Goal: Information Seeking & Learning: Learn about a topic

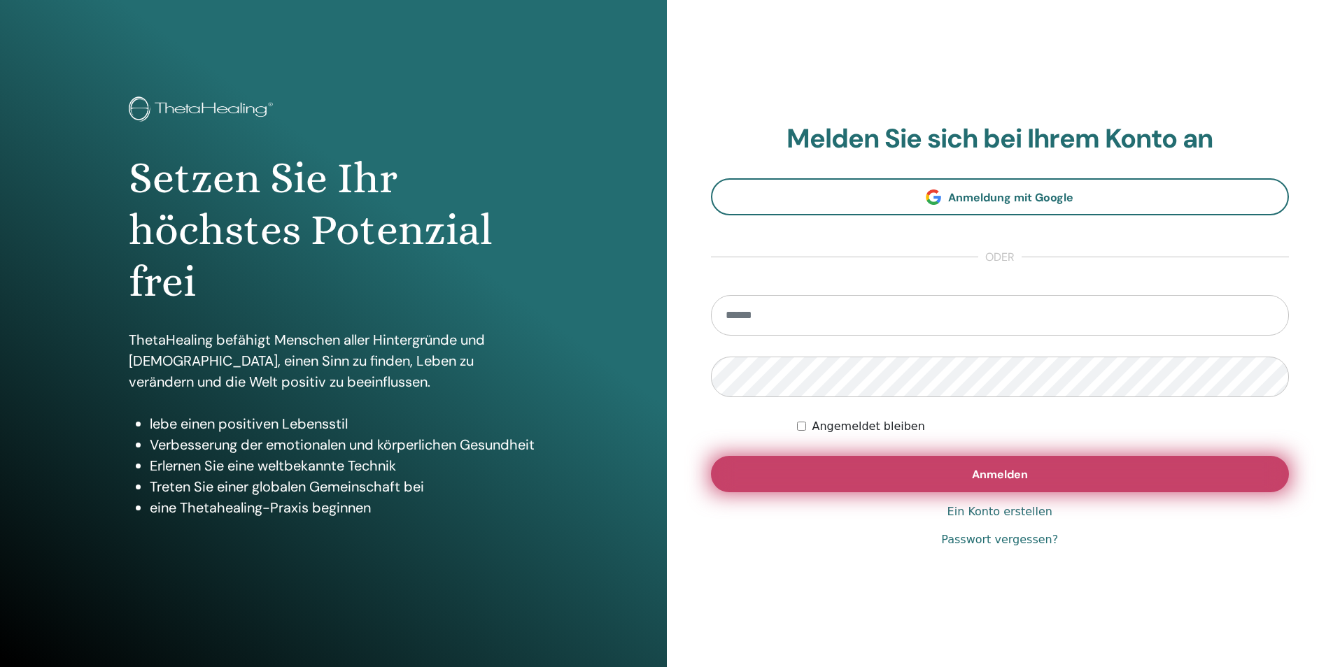
type input "**********"
click at [818, 476] on button "Anmelden" at bounding box center [1000, 474] width 579 height 36
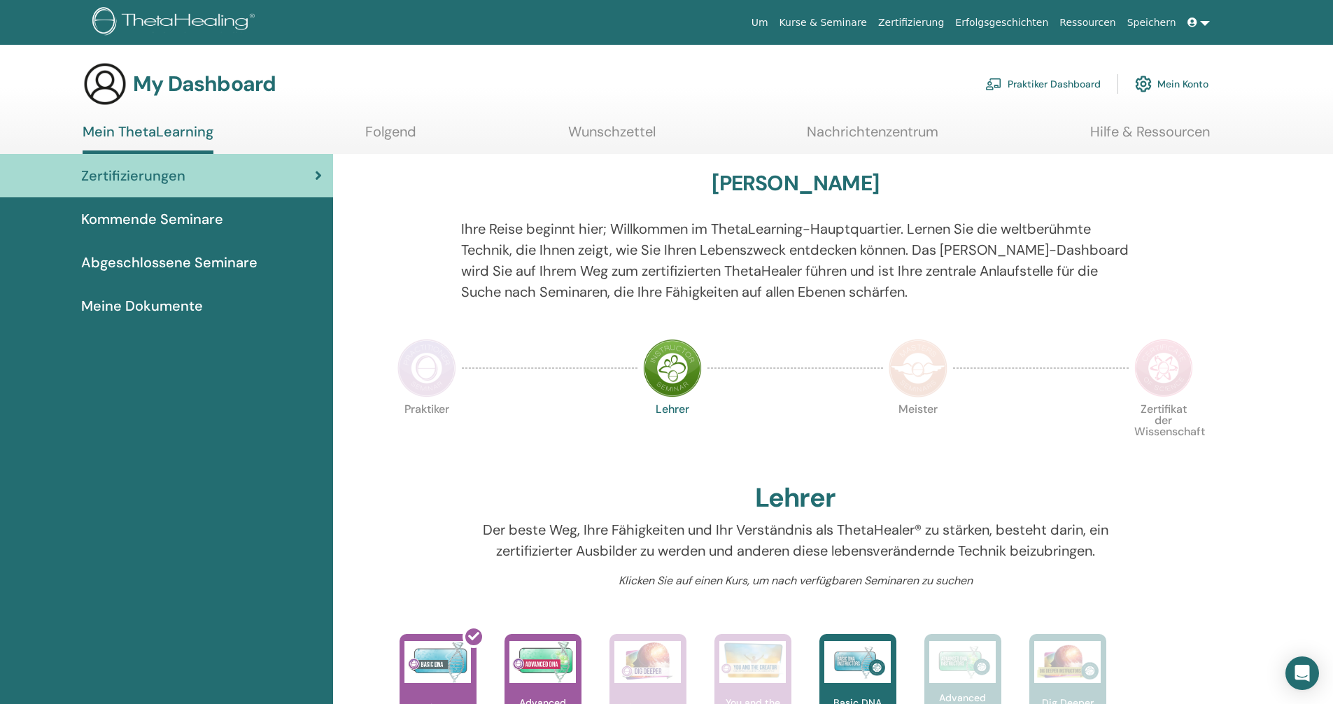
click at [404, 381] on img at bounding box center [426, 368] width 59 height 59
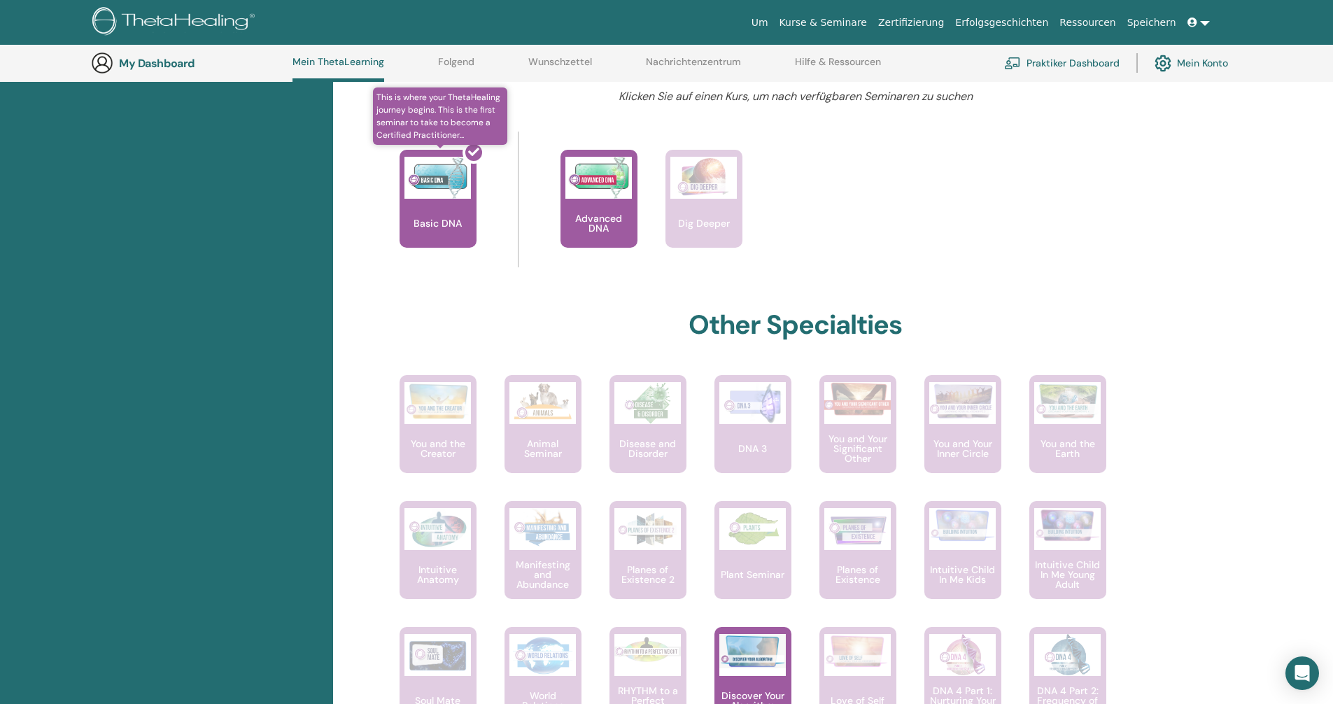
scroll to position [527, 0]
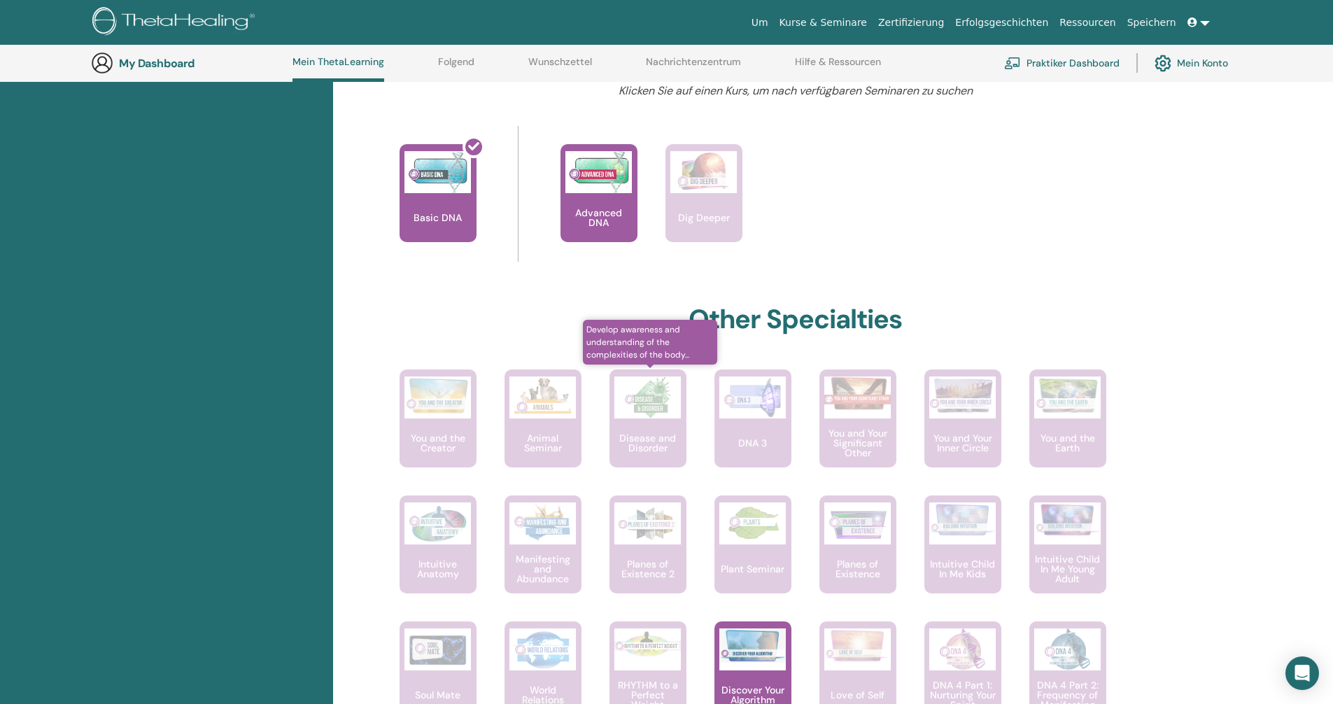
click at [652, 443] on p "Disease and Disorder" at bounding box center [647, 443] width 77 height 20
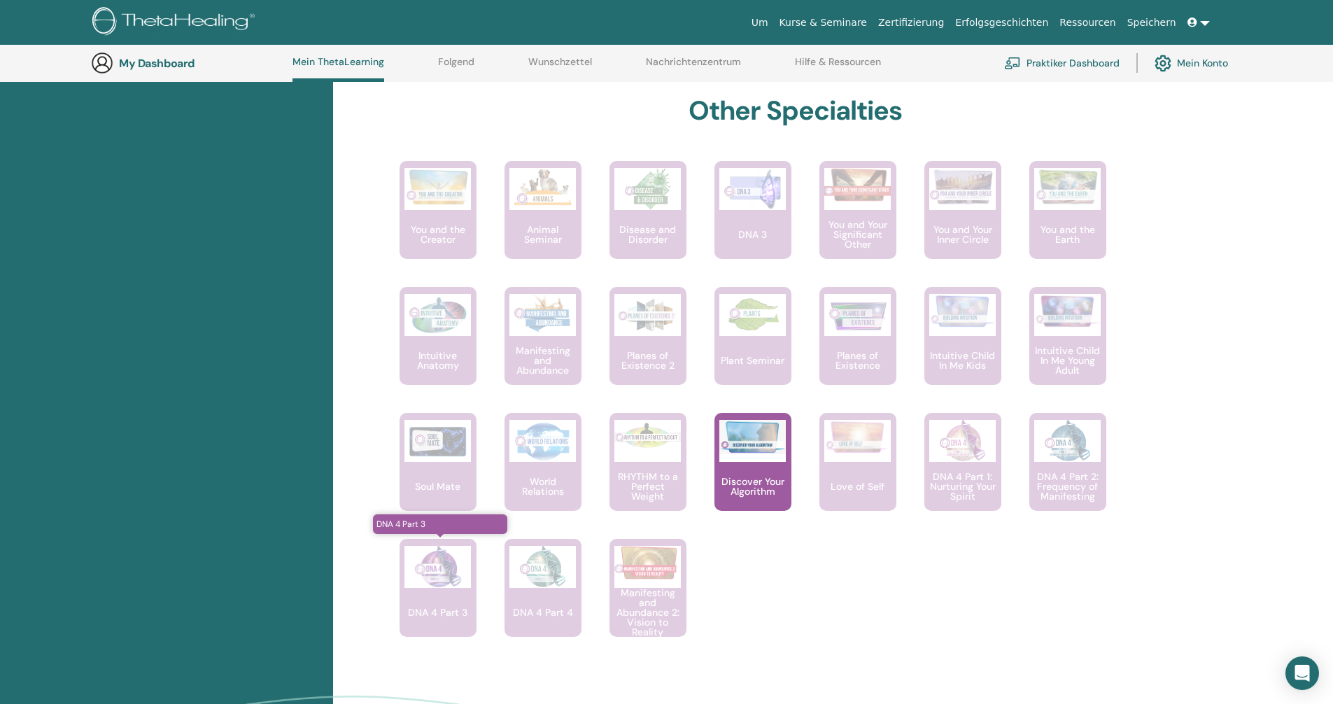
scroll to position [737, 0]
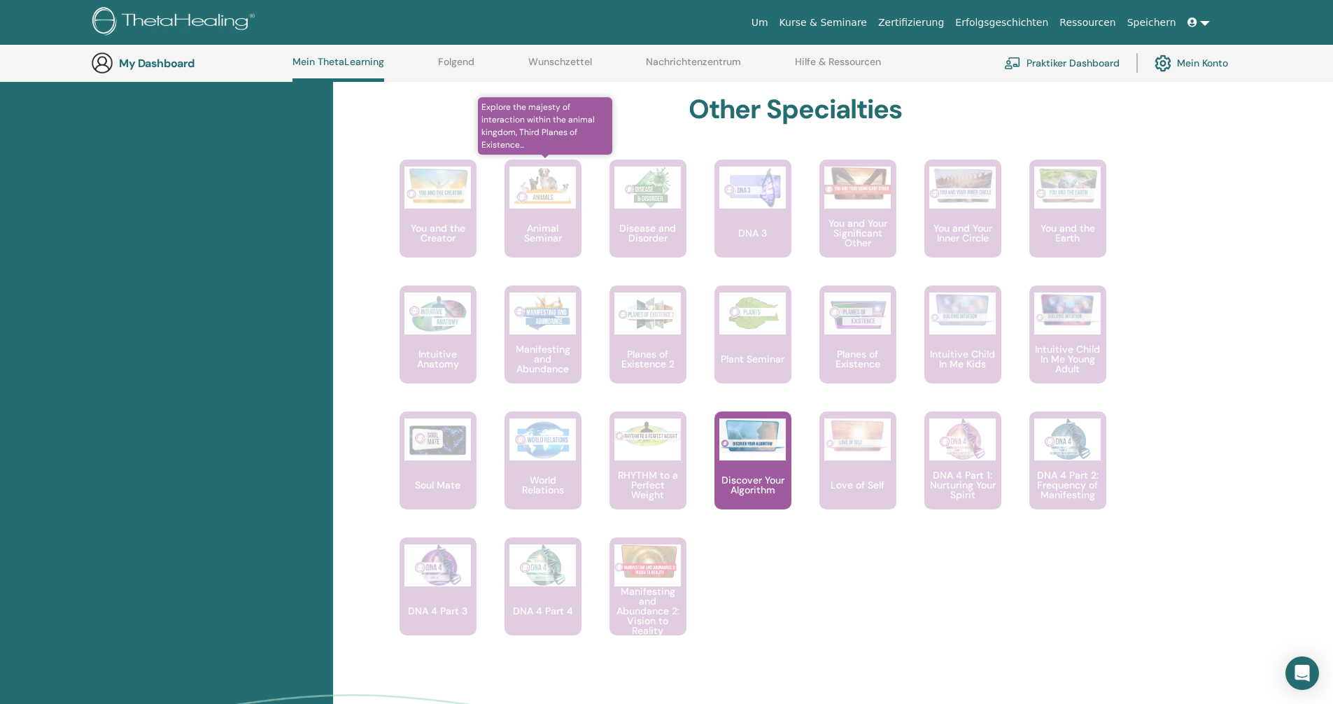
click at [552, 206] on img at bounding box center [542, 187] width 66 height 42
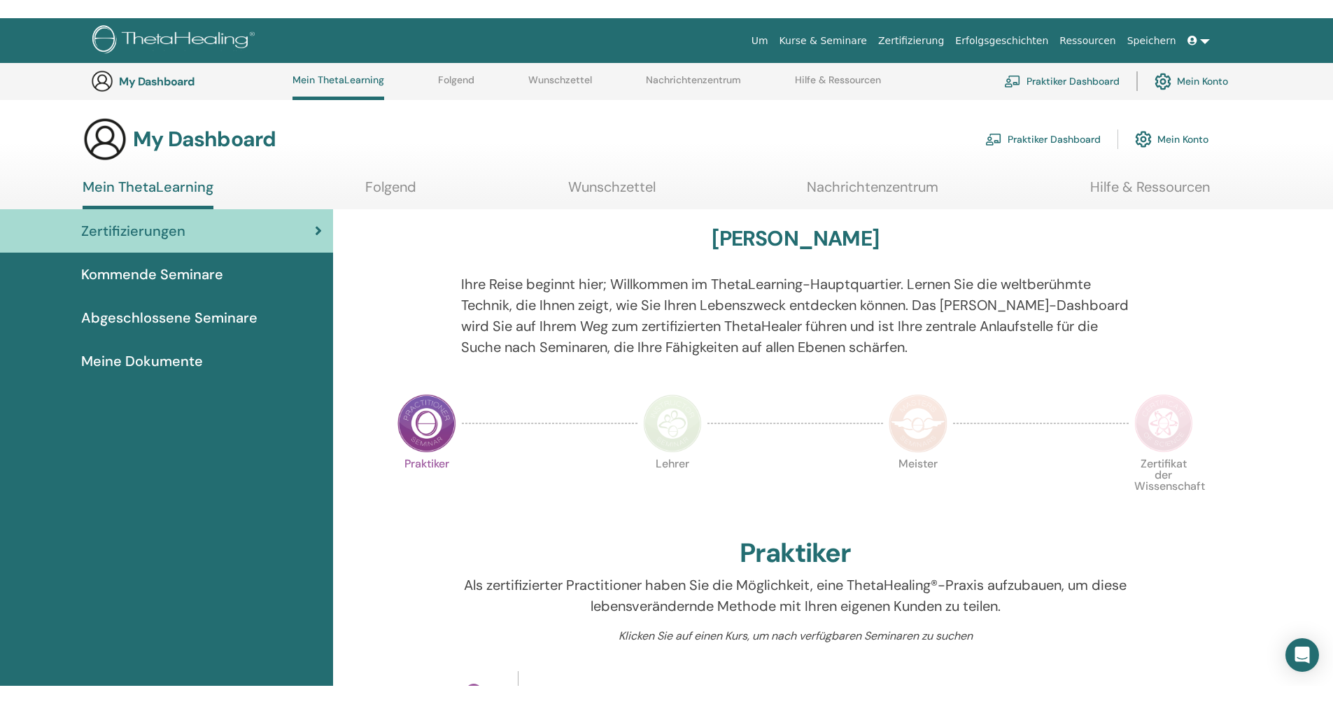
scroll to position [737, 0]
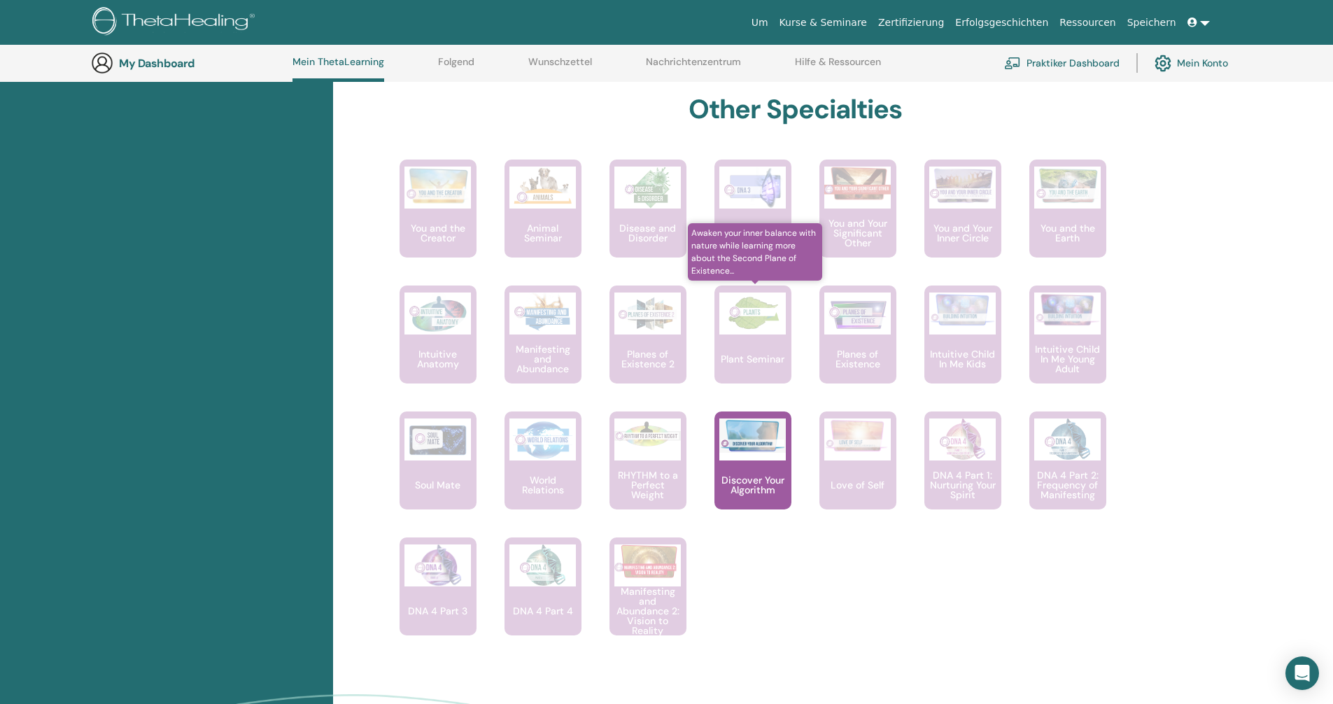
click at [767, 331] on img at bounding box center [752, 313] width 66 height 42
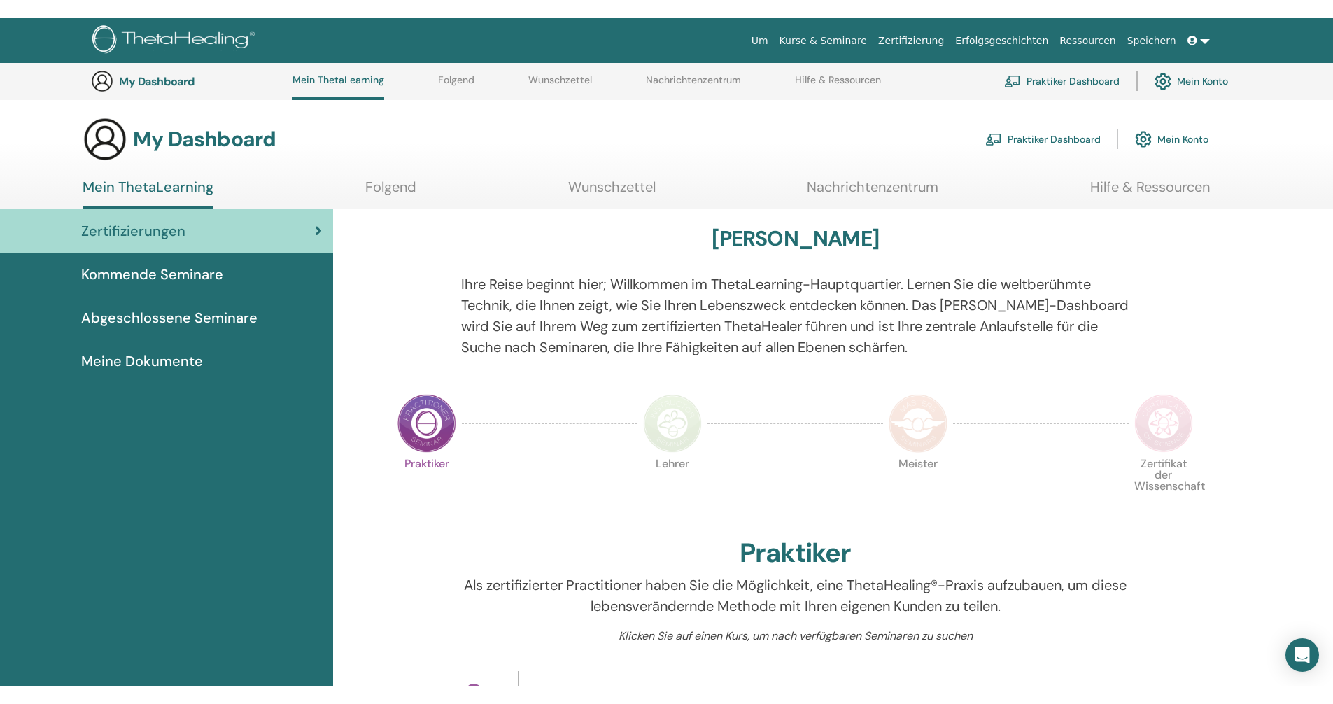
scroll to position [737, 0]
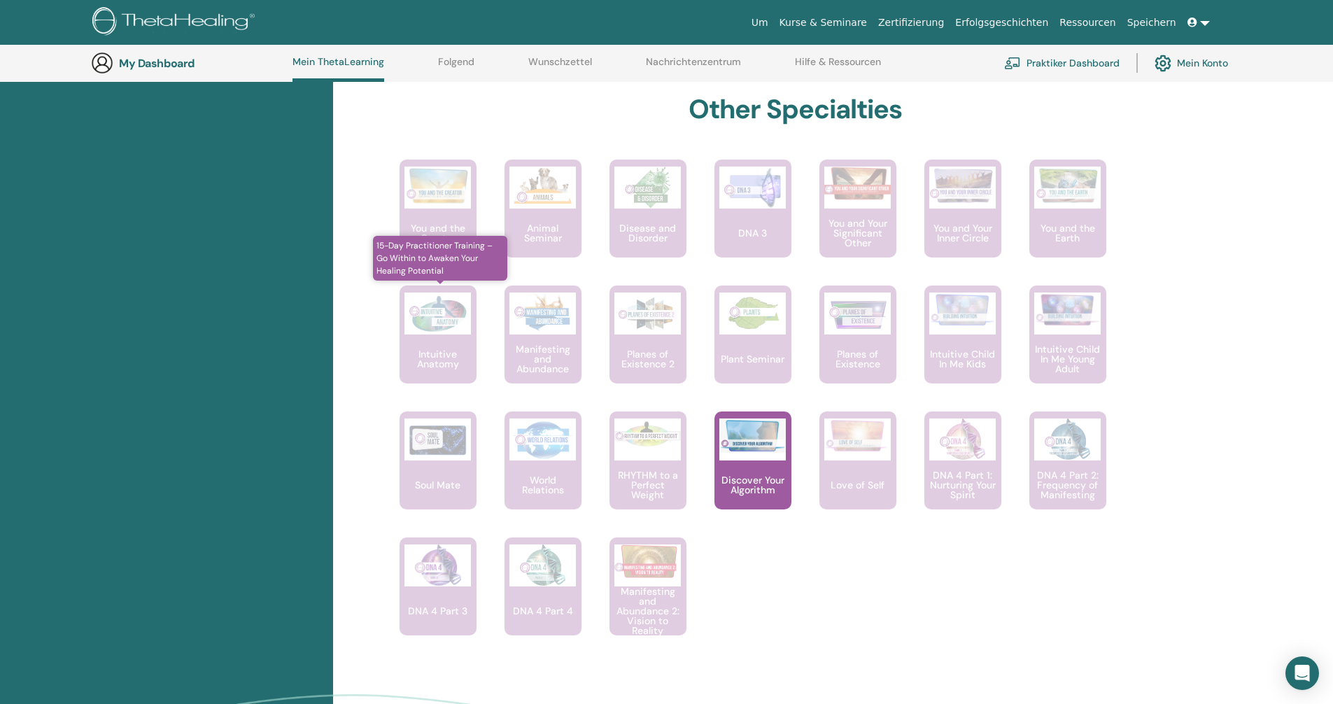
click at [452, 355] on p "Intuitive Anatomy" at bounding box center [437, 359] width 77 height 20
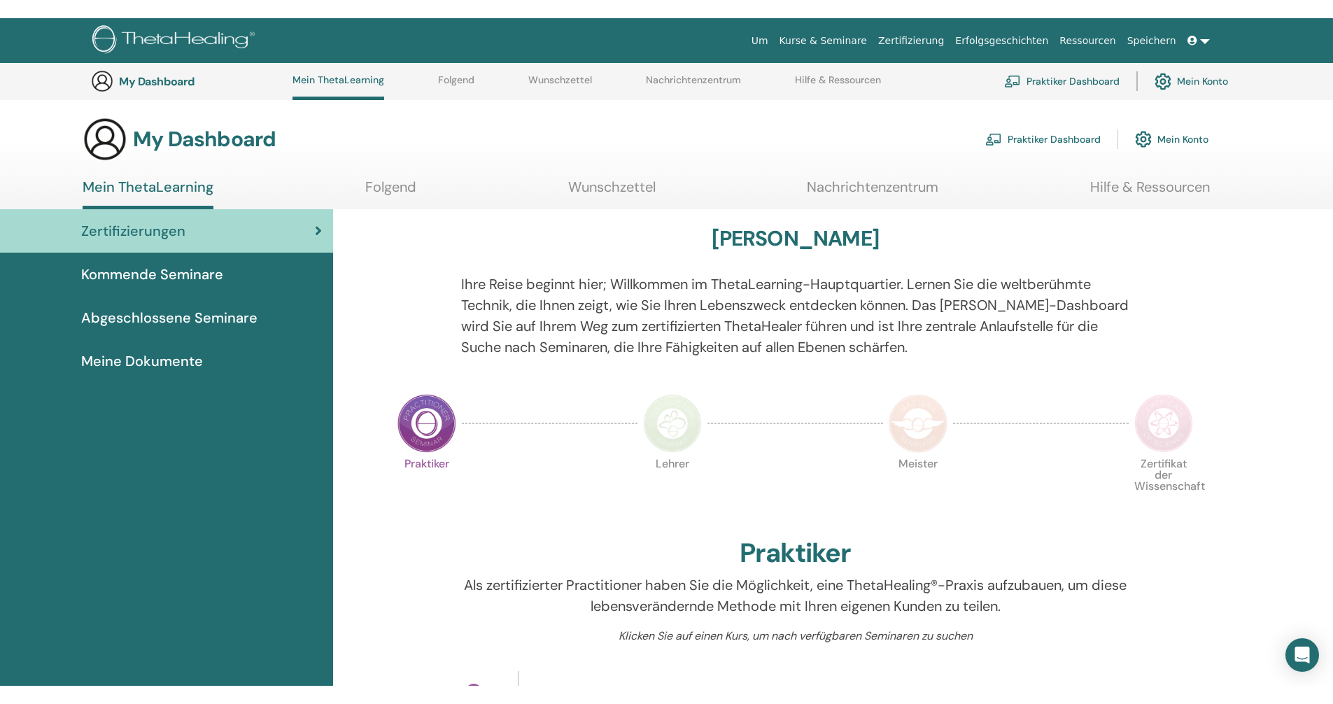
scroll to position [737, 0]
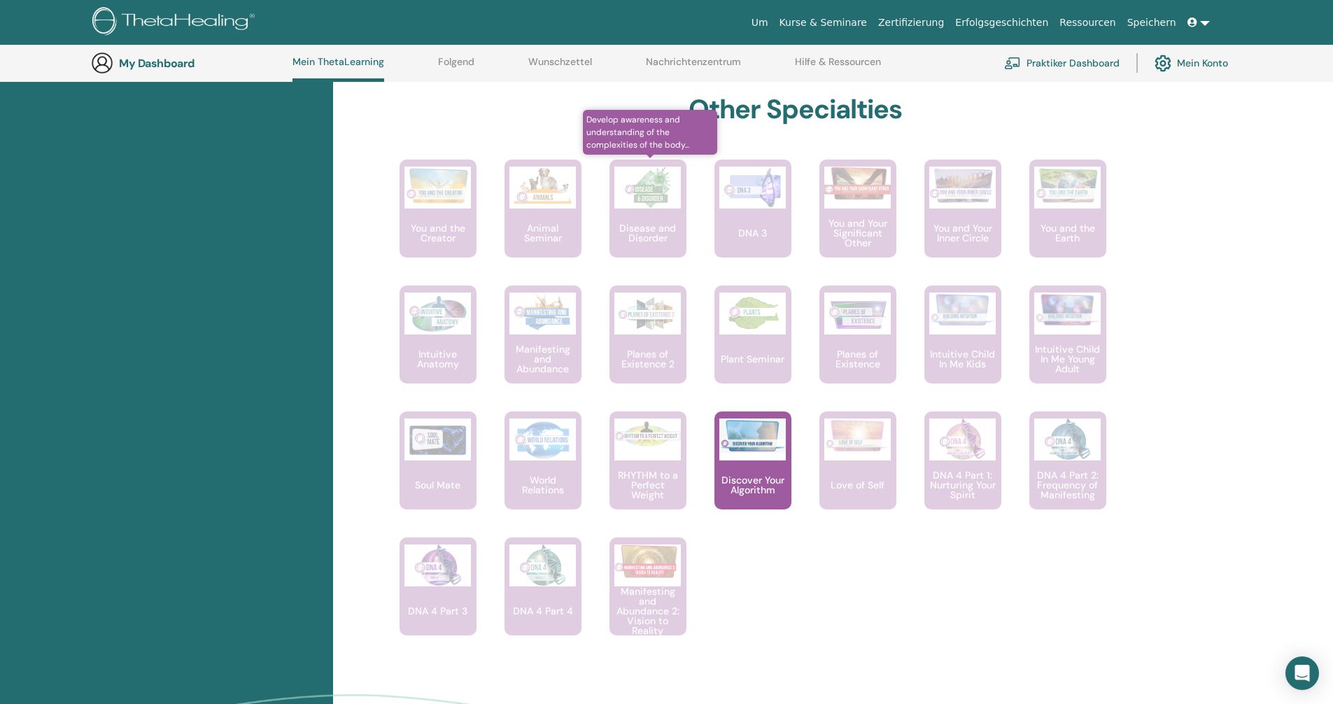
click at [651, 223] on p "Disease and Disorder" at bounding box center [647, 233] width 77 height 20
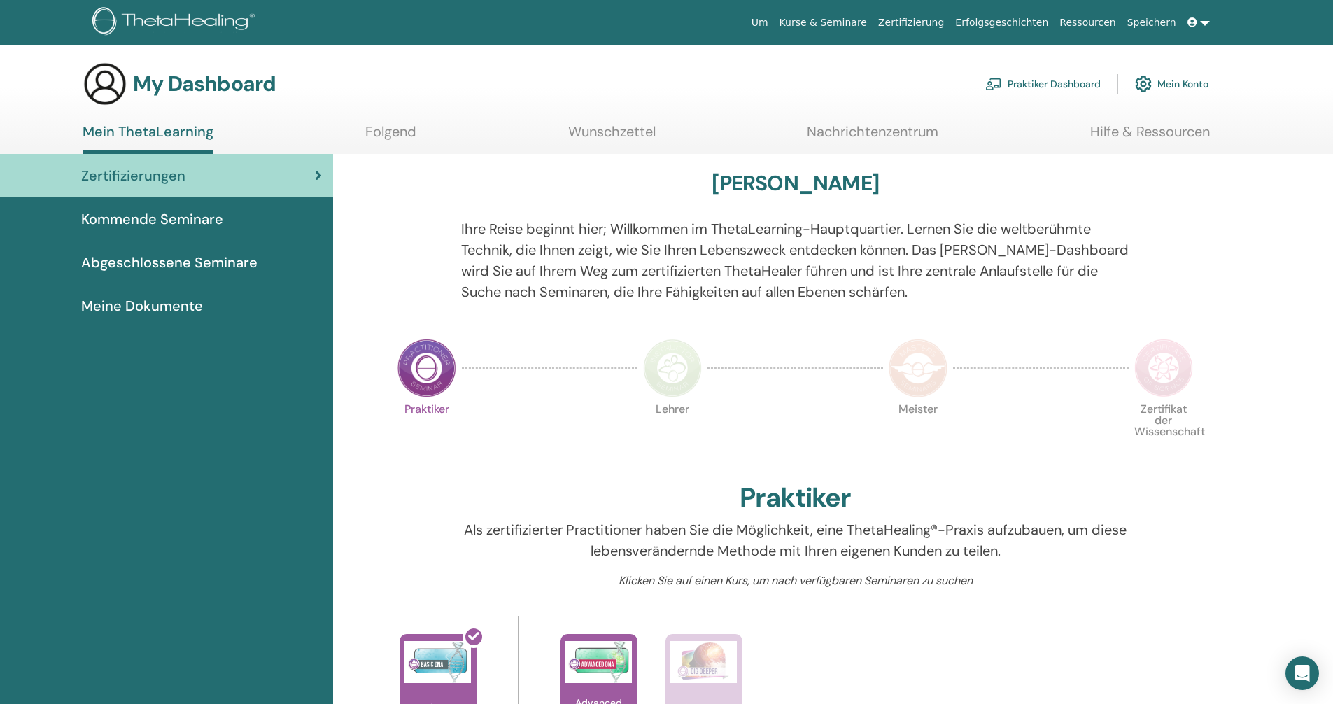
click at [666, 355] on img at bounding box center [672, 368] width 59 height 59
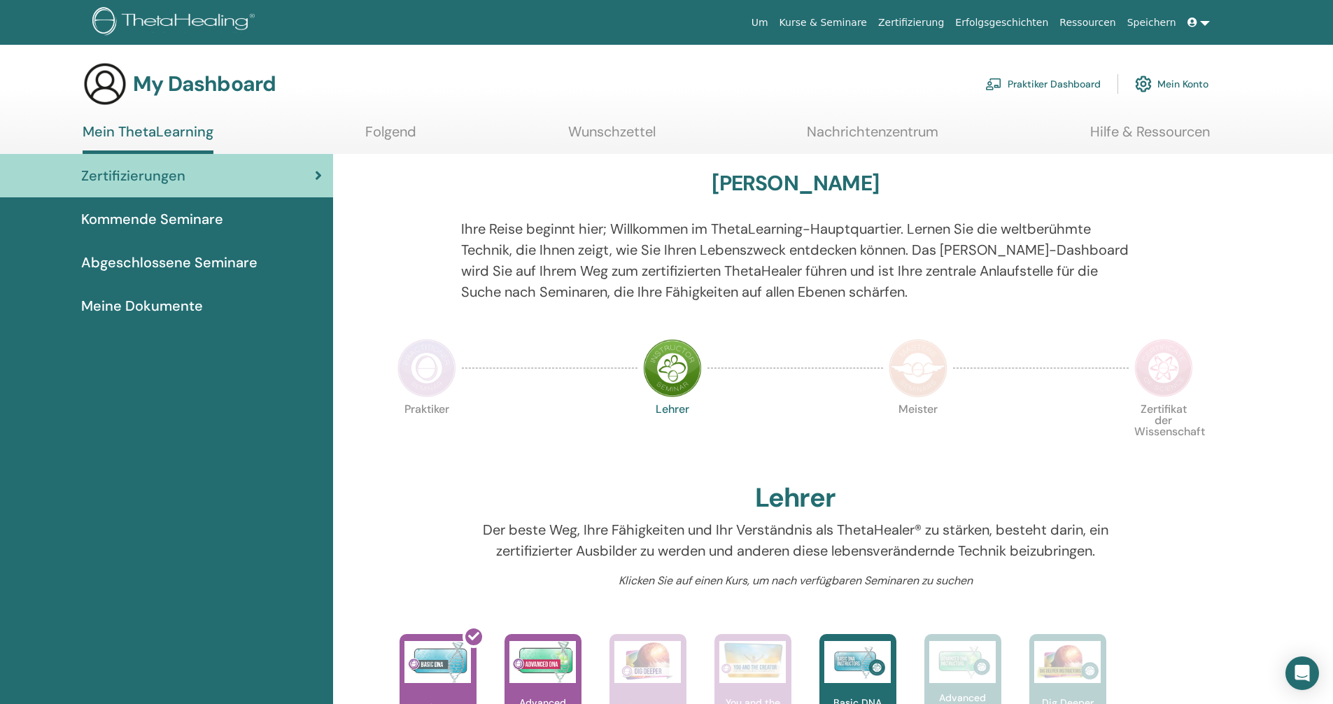
click at [919, 376] on img at bounding box center [917, 368] width 59 height 59
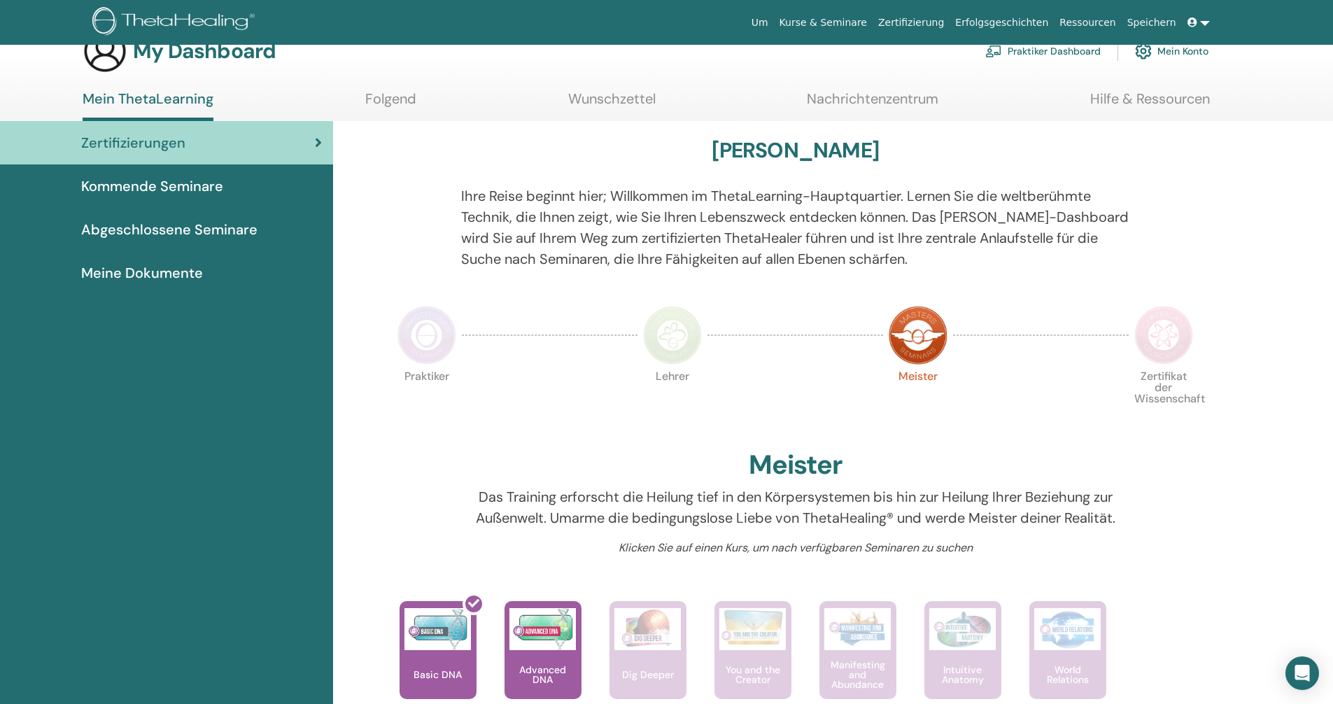
scroll to position [32, 0]
click at [1165, 355] on img at bounding box center [1163, 335] width 59 height 59
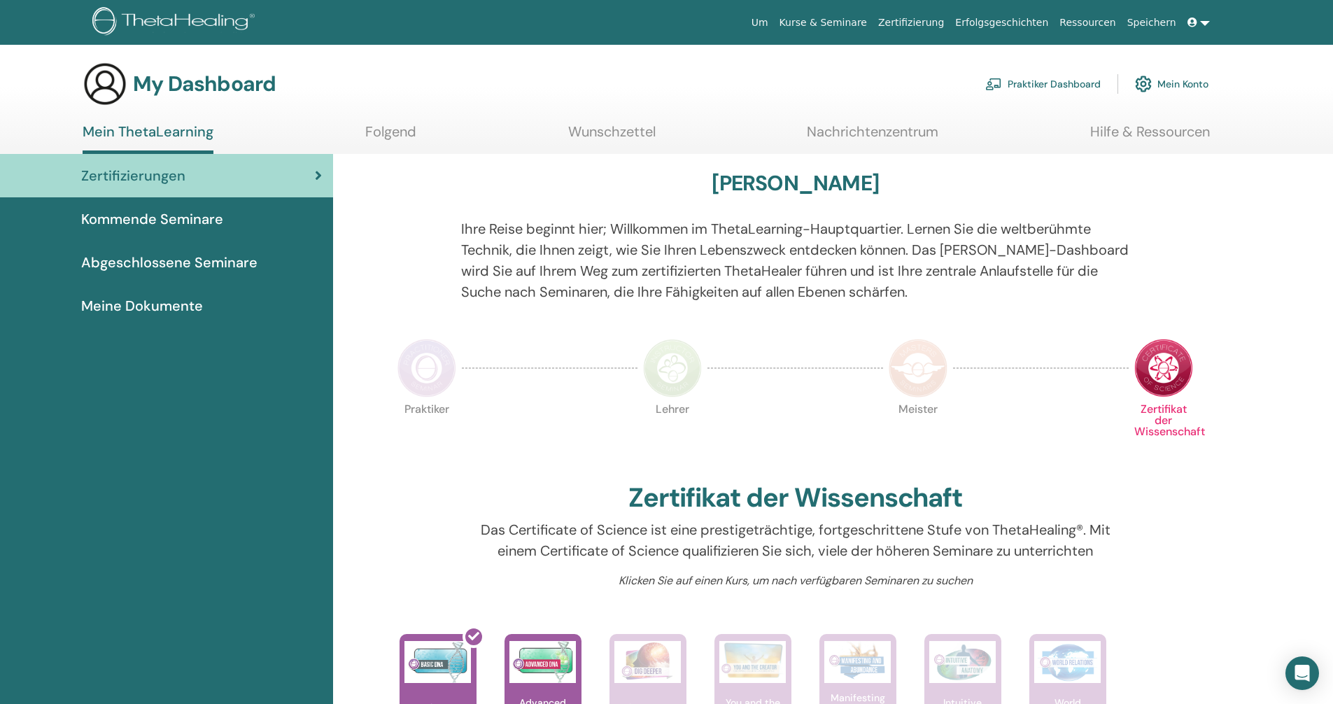
click at [683, 368] on img at bounding box center [672, 368] width 59 height 59
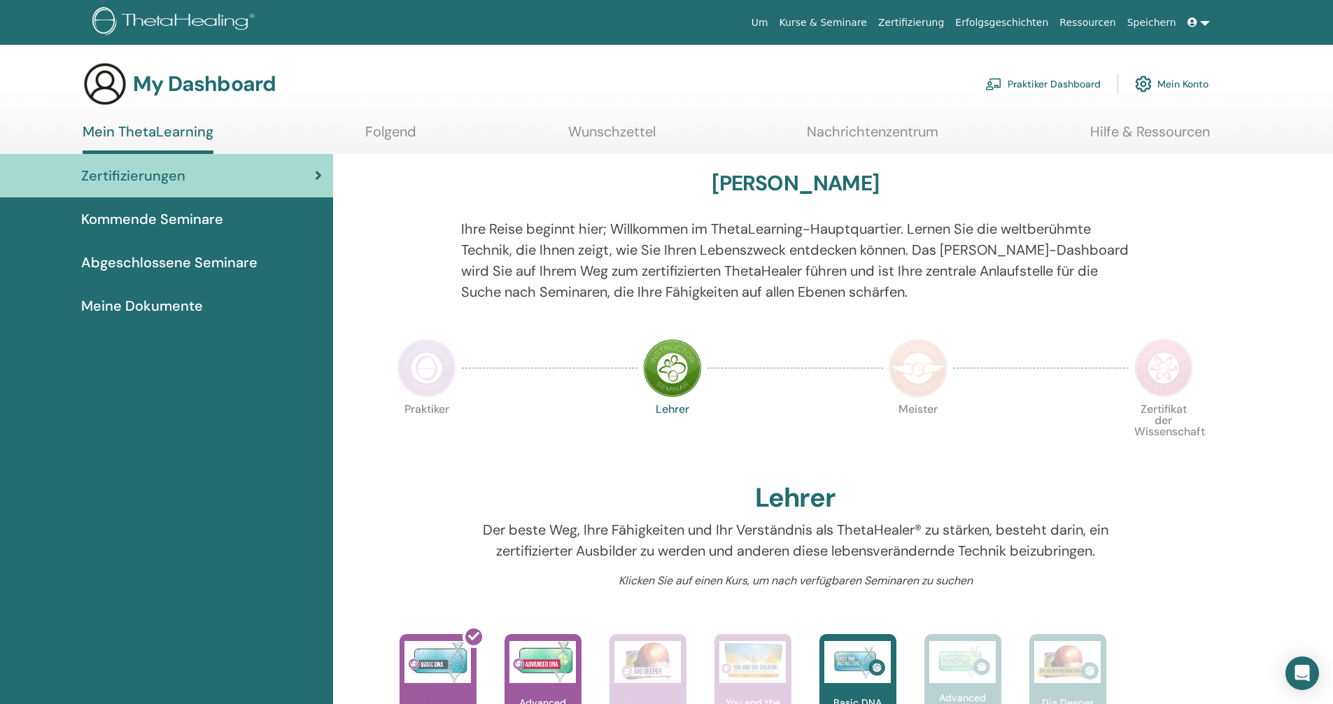
click at [445, 360] on img at bounding box center [426, 368] width 59 height 59
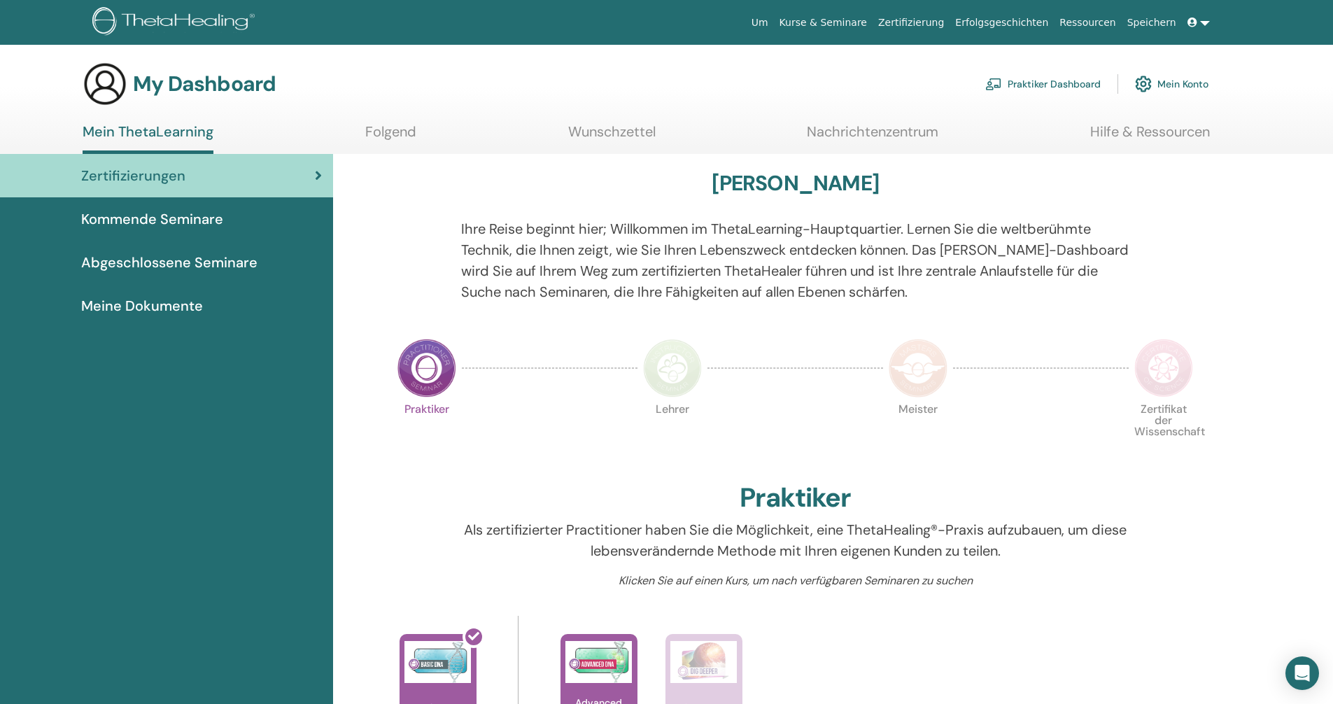
click at [173, 222] on span "Kommende Seminare" at bounding box center [152, 218] width 142 height 21
